Goal: Information Seeking & Learning: Check status

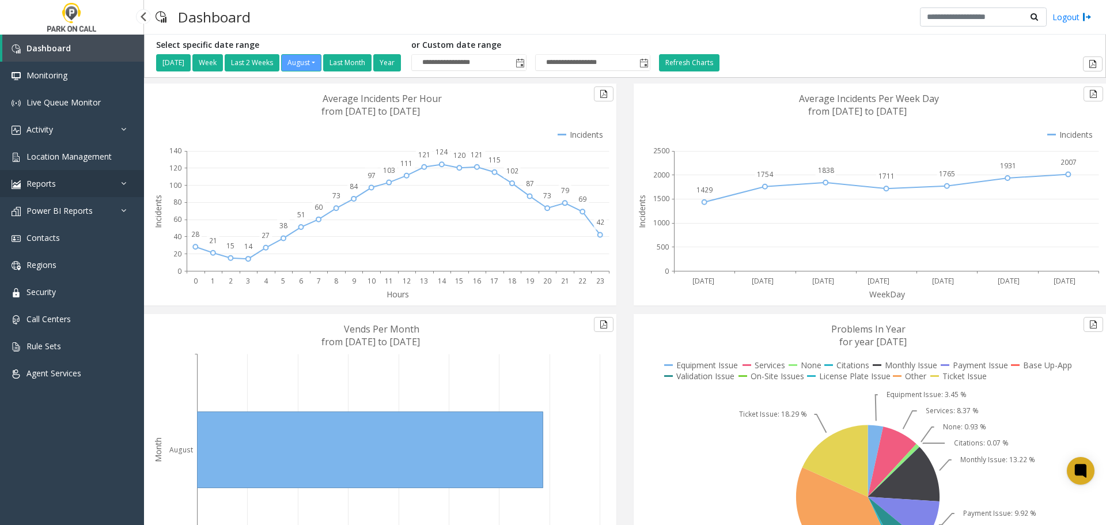
click at [65, 183] on link "Reports" at bounding box center [72, 183] width 144 height 27
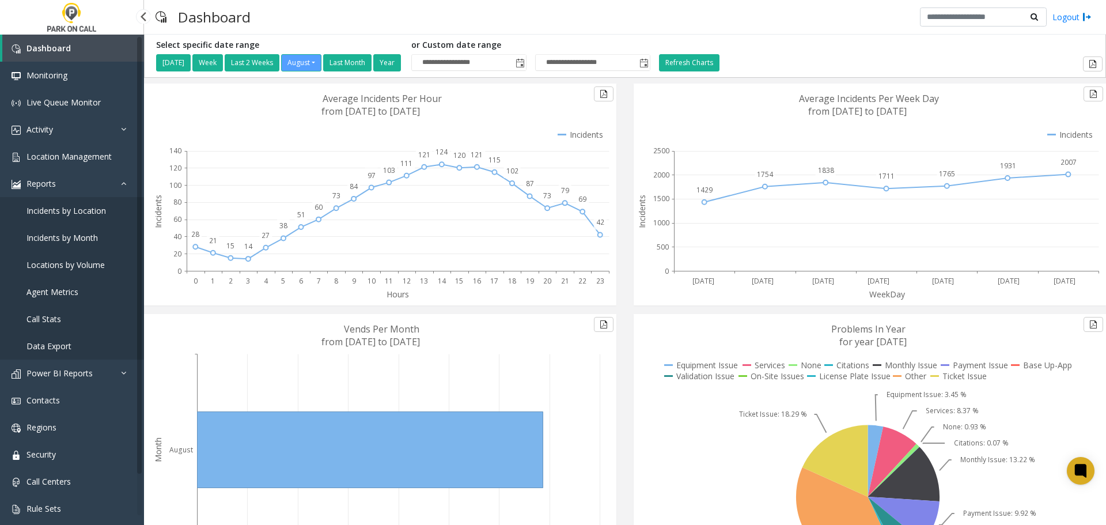
click at [61, 319] on link "Call Stats" at bounding box center [72, 318] width 144 height 27
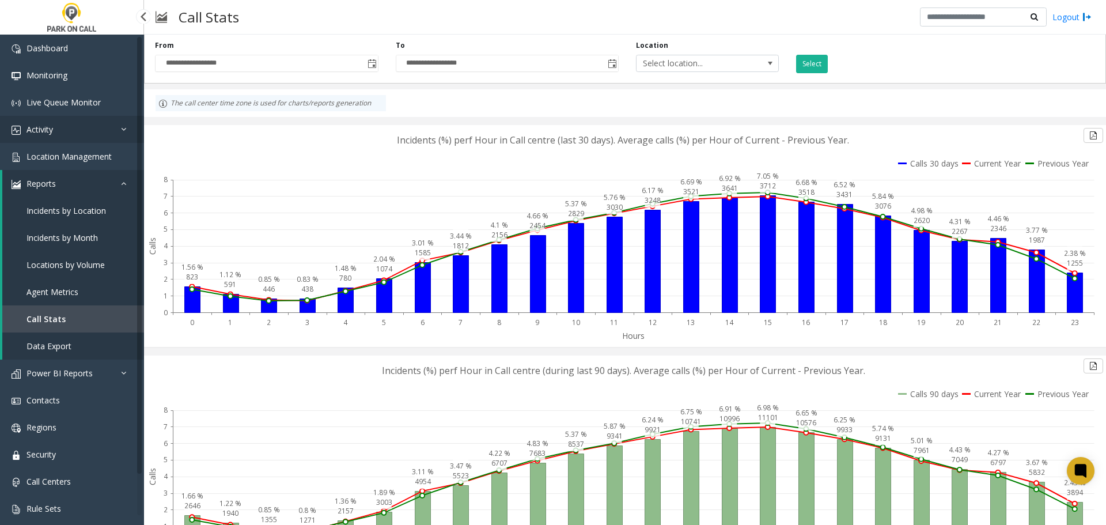
click at [41, 127] on span "Activity" at bounding box center [40, 129] width 27 height 11
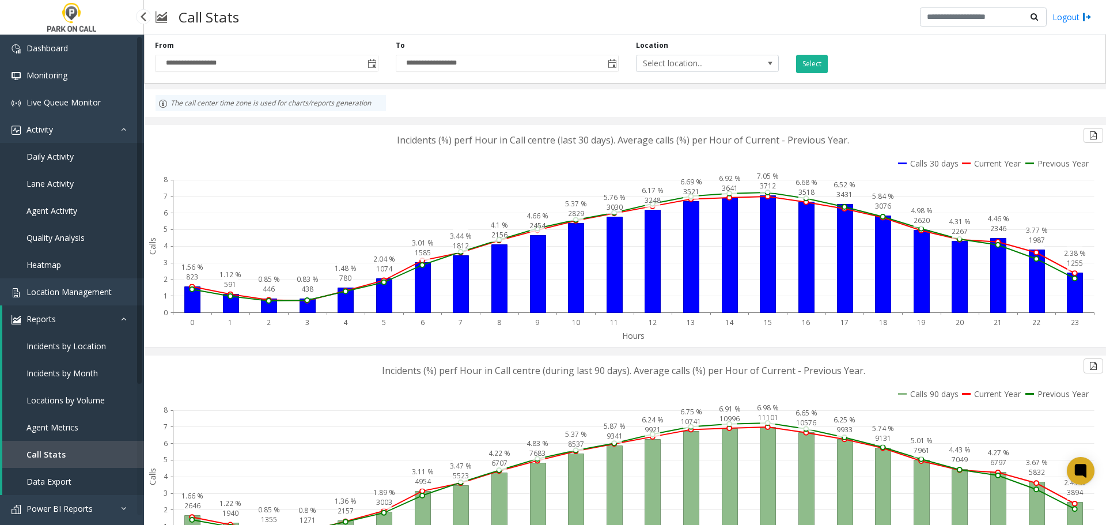
click at [50, 153] on span "Daily Activity" at bounding box center [50, 156] width 47 height 11
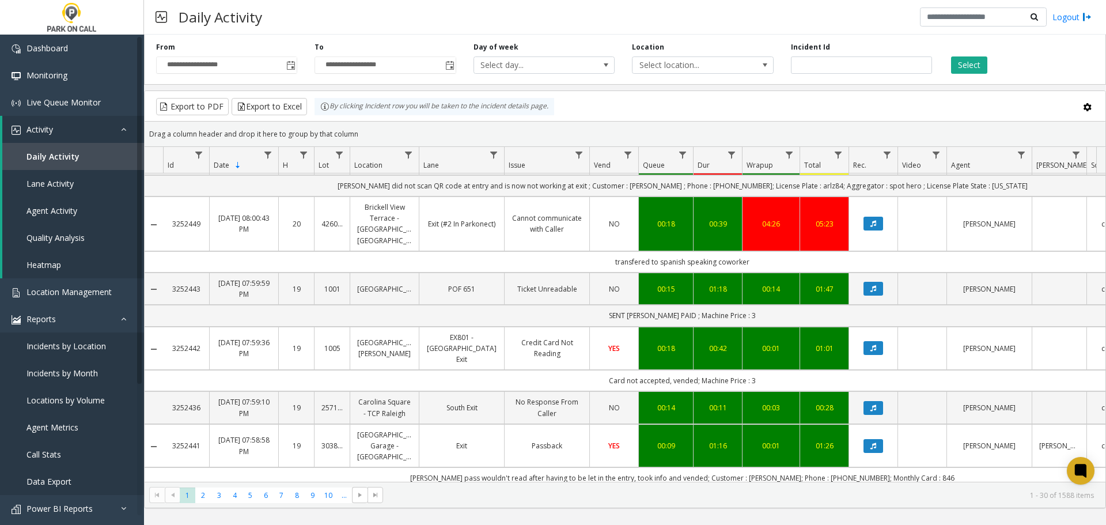
scroll to position [1095, 0]
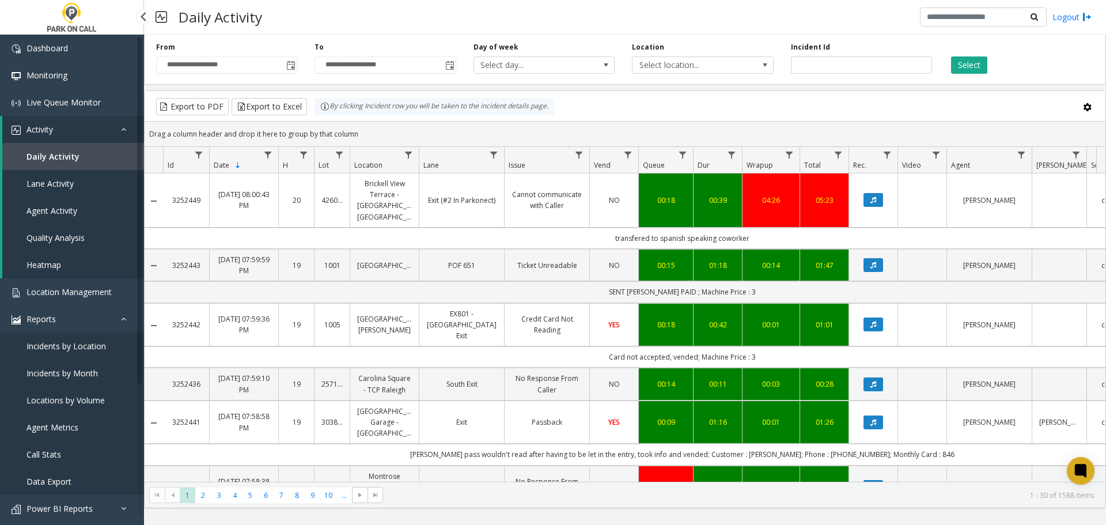
click at [51, 261] on span "Heatmap" at bounding box center [44, 264] width 35 height 11
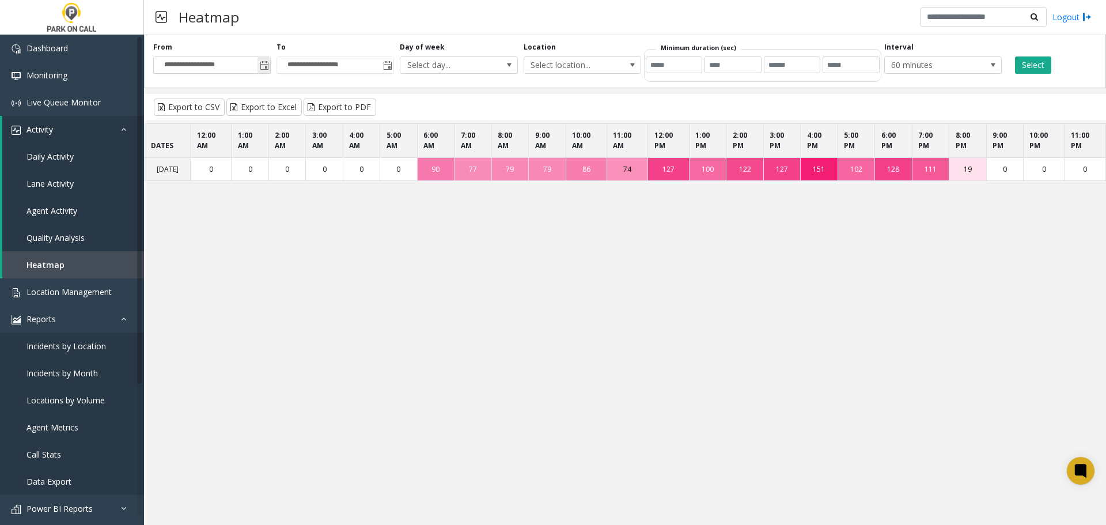
click at [261, 65] on span "Toggle popup" at bounding box center [264, 65] width 9 height 9
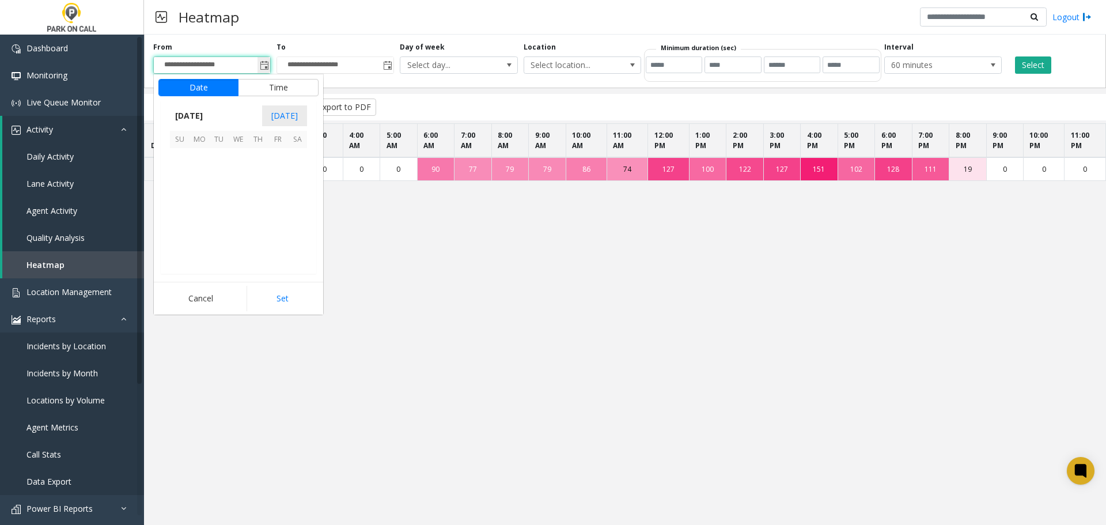
scroll to position [206669, 0]
click at [224, 198] on span "12" at bounding box center [219, 197] width 20 height 20
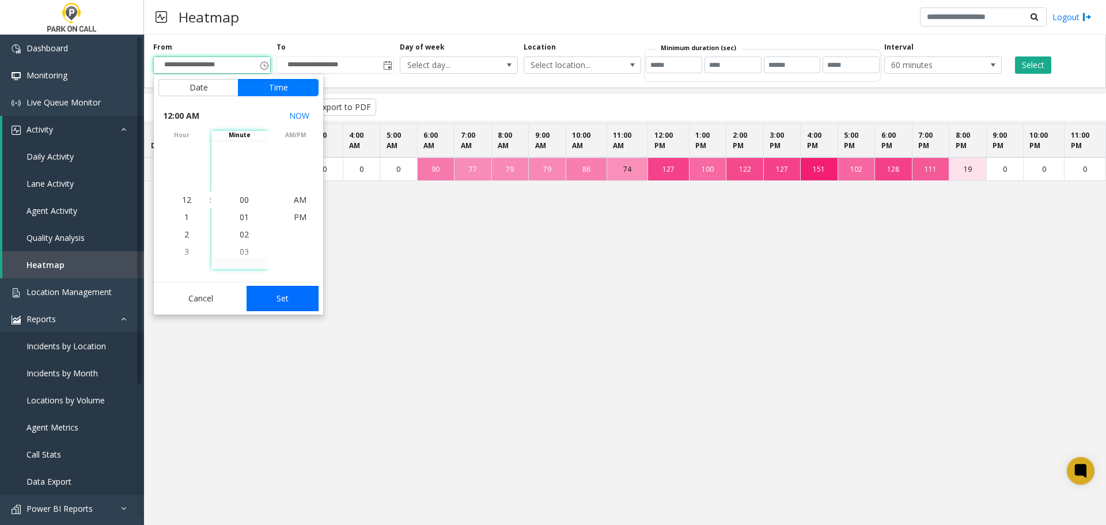
click at [290, 301] on button "Set" at bounding box center [283, 298] width 73 height 25
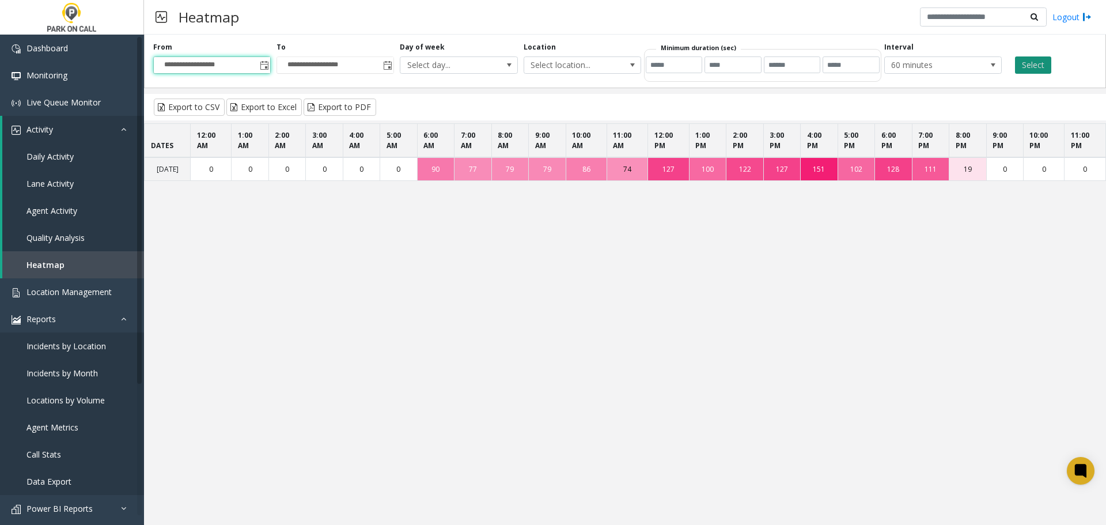
click at [1035, 65] on button "Select" at bounding box center [1033, 64] width 36 height 17
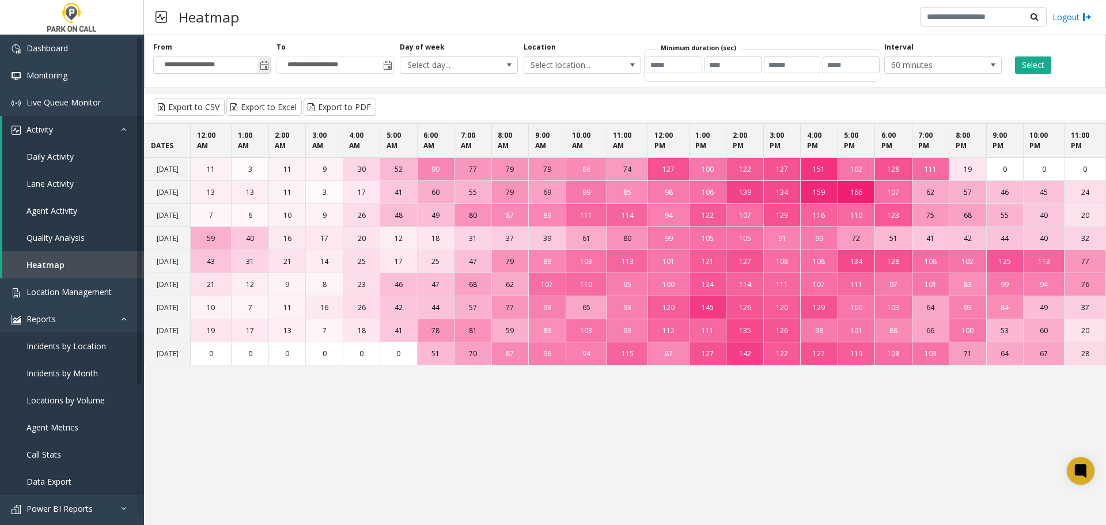
click at [265, 65] on span "Toggle popup" at bounding box center [264, 65] width 9 height 9
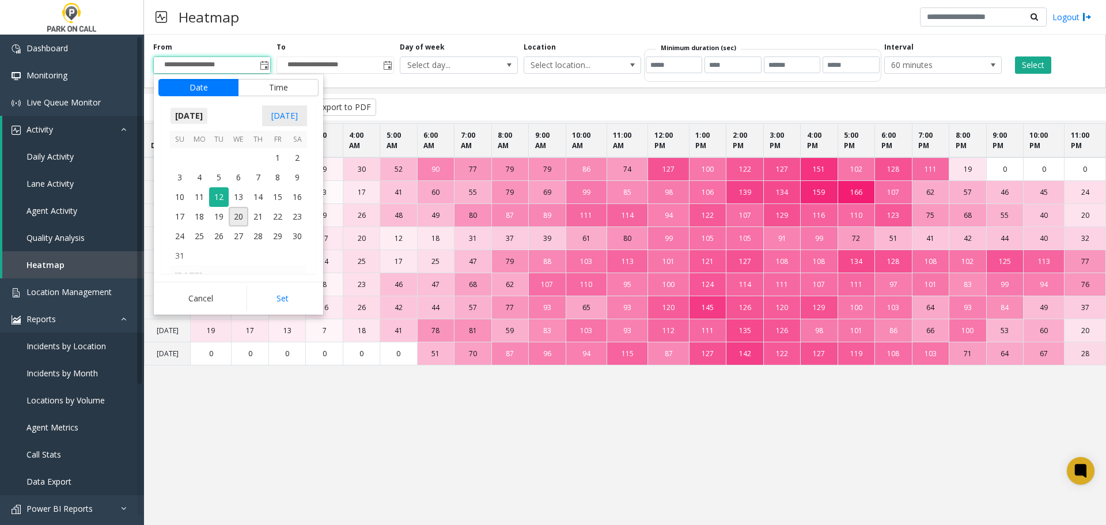
click at [208, 118] on span "[DATE]" at bounding box center [189, 115] width 38 height 17
click at [217, 171] on span "Jun" at bounding box center [212, 168] width 28 height 28
click at [185, 159] on span "1" at bounding box center [180, 158] width 20 height 20
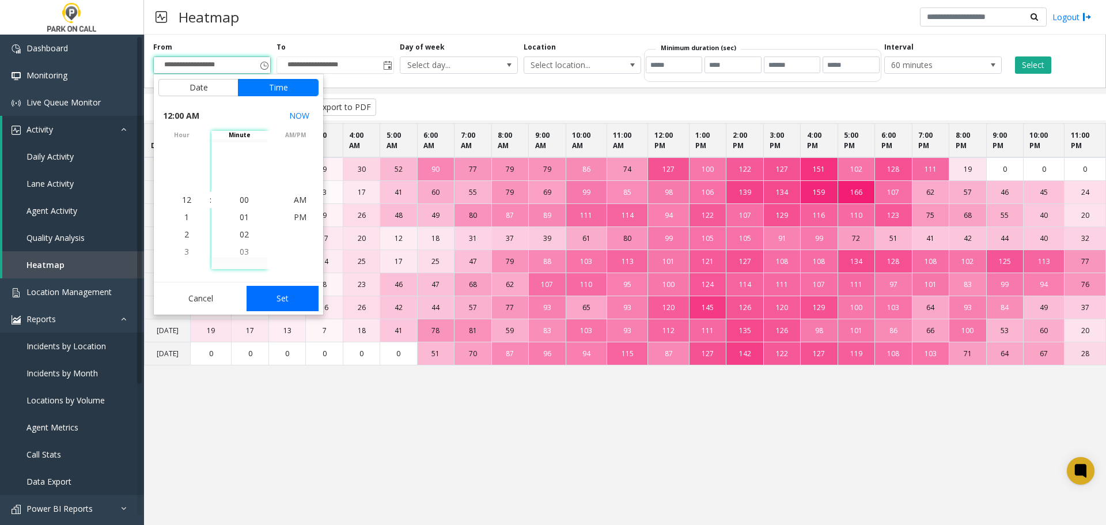
click at [281, 301] on button "Set" at bounding box center [283, 298] width 73 height 25
type input "**********"
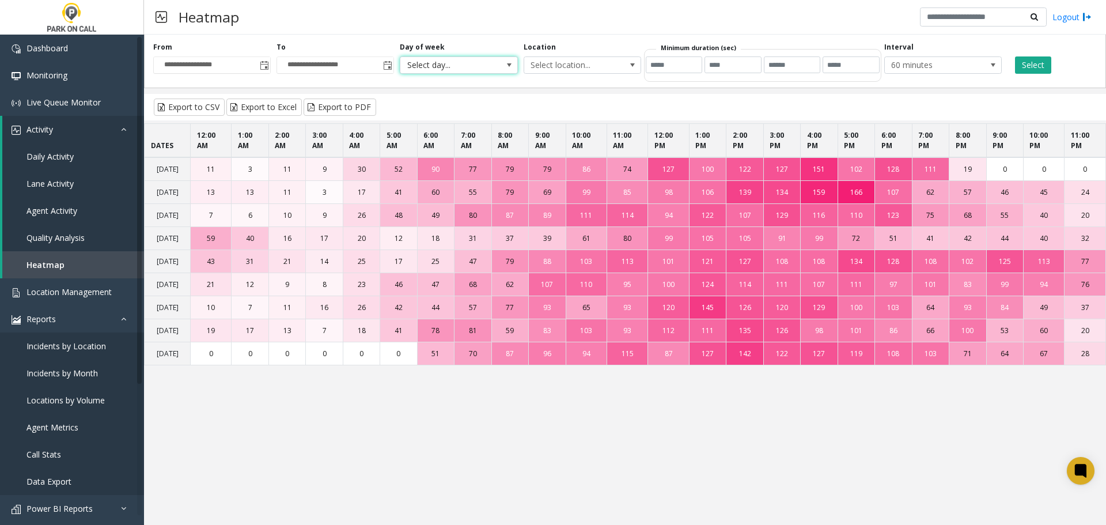
click at [511, 63] on span at bounding box center [509, 65] width 9 height 9
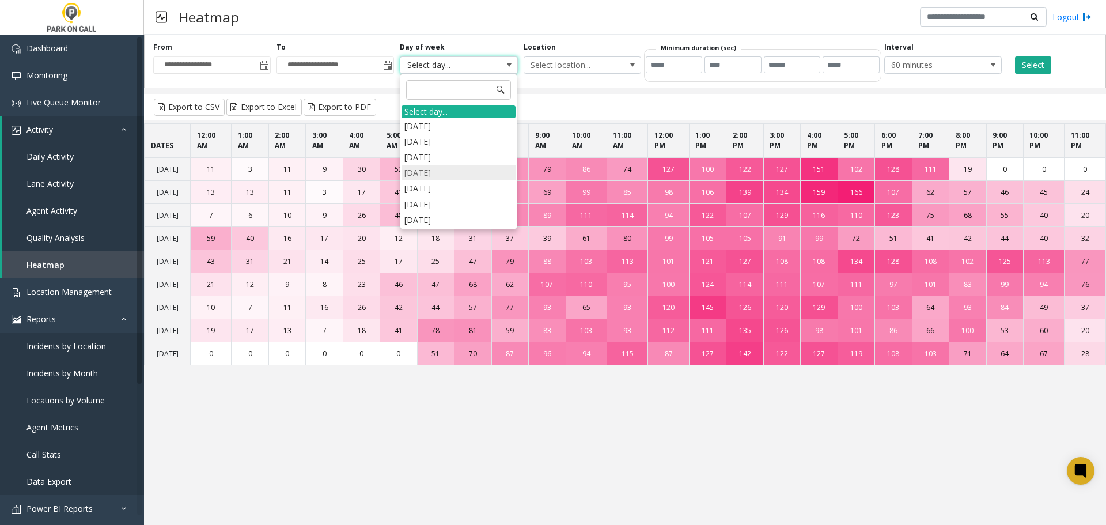
click at [430, 171] on li "[DATE]" at bounding box center [459, 173] width 114 height 16
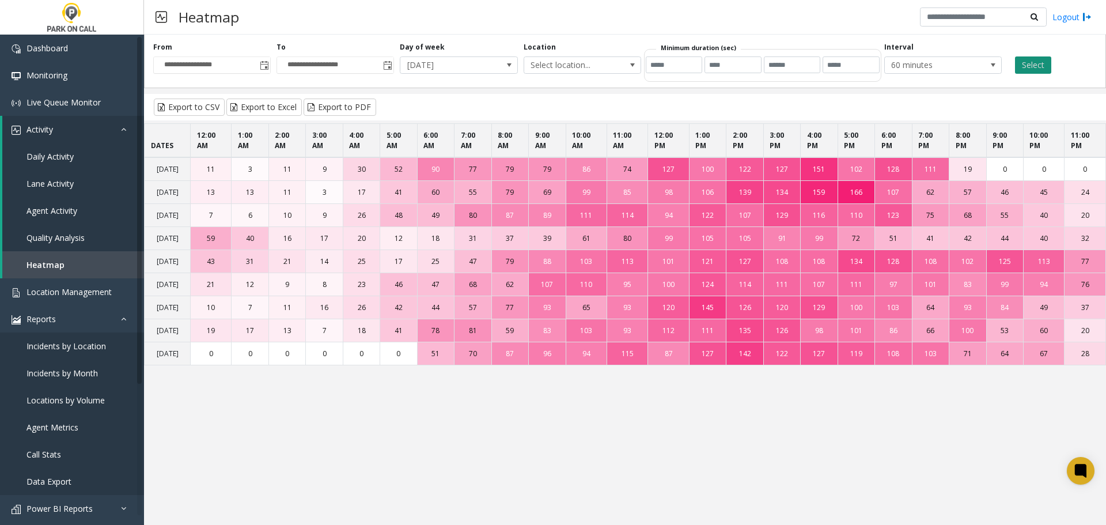
click at [1038, 65] on button "Select" at bounding box center [1033, 64] width 36 height 17
